Goal: Check status: Check status

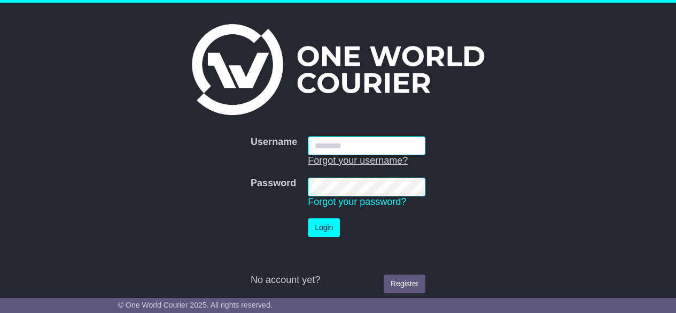
type input "**********"
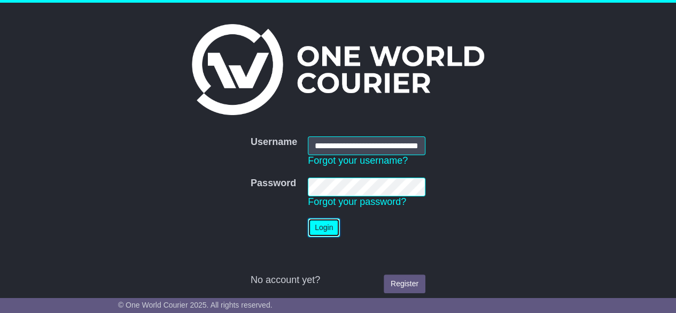
drag, startPoint x: 332, startPoint y: 222, endPoint x: 324, endPoint y: 230, distance: 11.7
click at [324, 230] on button "Login" at bounding box center [324, 227] width 32 height 19
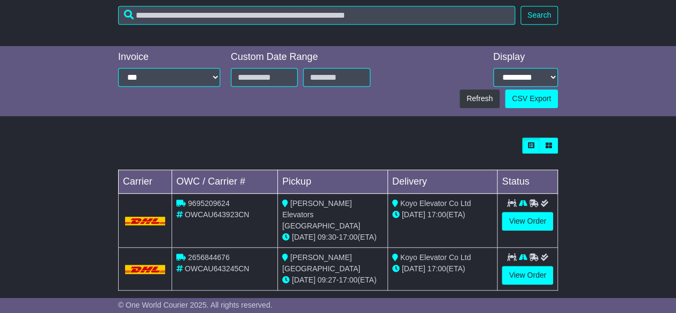
scroll to position [25, 0]
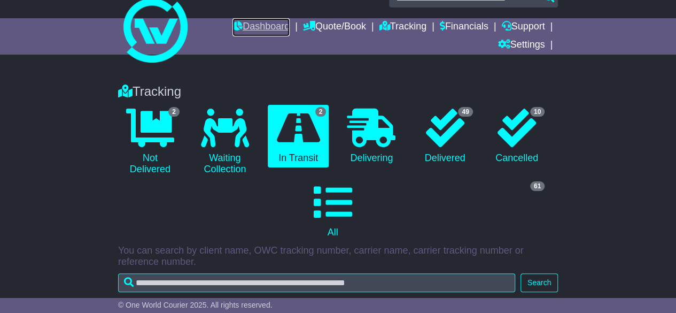
click at [264, 26] on link "Dashboard" at bounding box center [260, 27] width 57 height 18
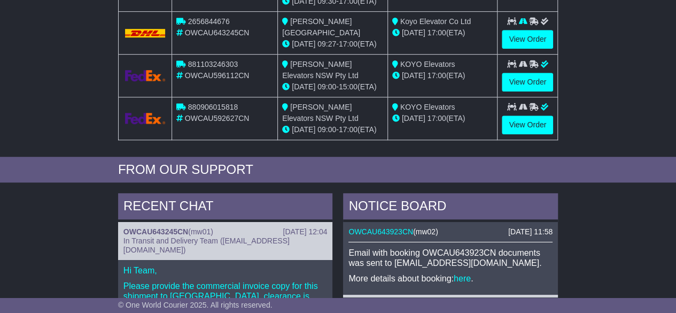
scroll to position [428, 0]
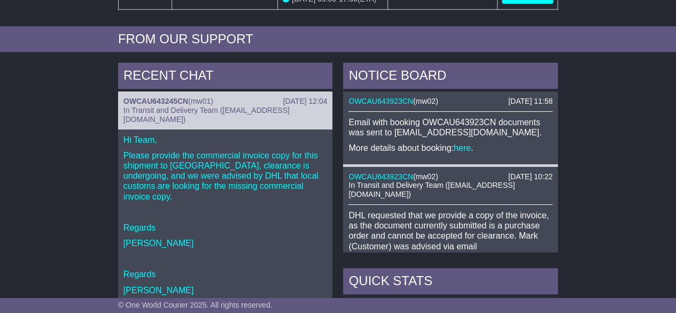
click at [596, 145] on div "RECENT CHAT 11 Sep 2025 12:04 OWCAU643245CN ( mw01 ) In Transit and Delivery Te…" at bounding box center [338, 288] width 676 height 462
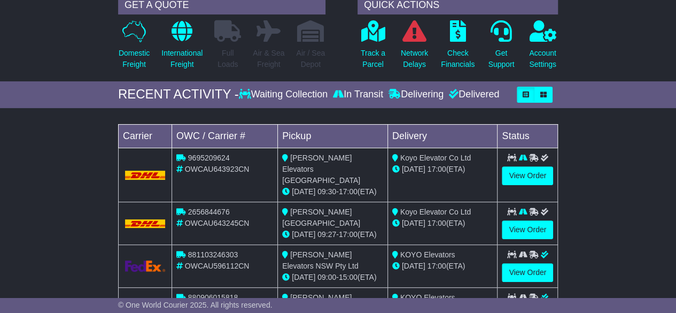
scroll to position [160, 0]
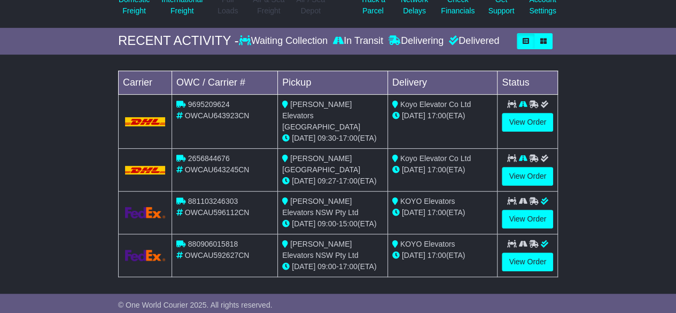
click at [604, 167] on div "Loading... No bookings found Carrier OWC / Carrier # Pickup Delivery Status 969…" at bounding box center [338, 177] width 676 height 234
click at [529, 167] on link "View Order" at bounding box center [527, 176] width 51 height 19
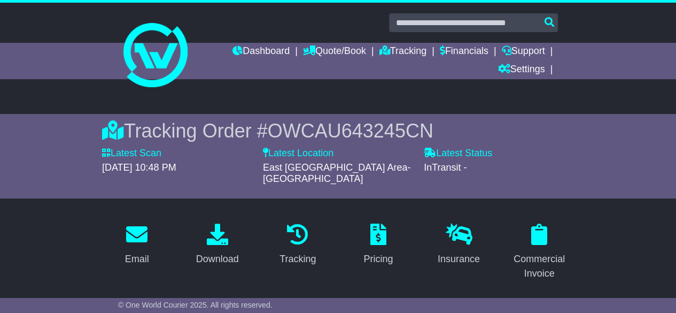
click at [299, 17] on div at bounding box center [338, 22] width 451 height 19
